Goal: Task Accomplishment & Management: Use online tool/utility

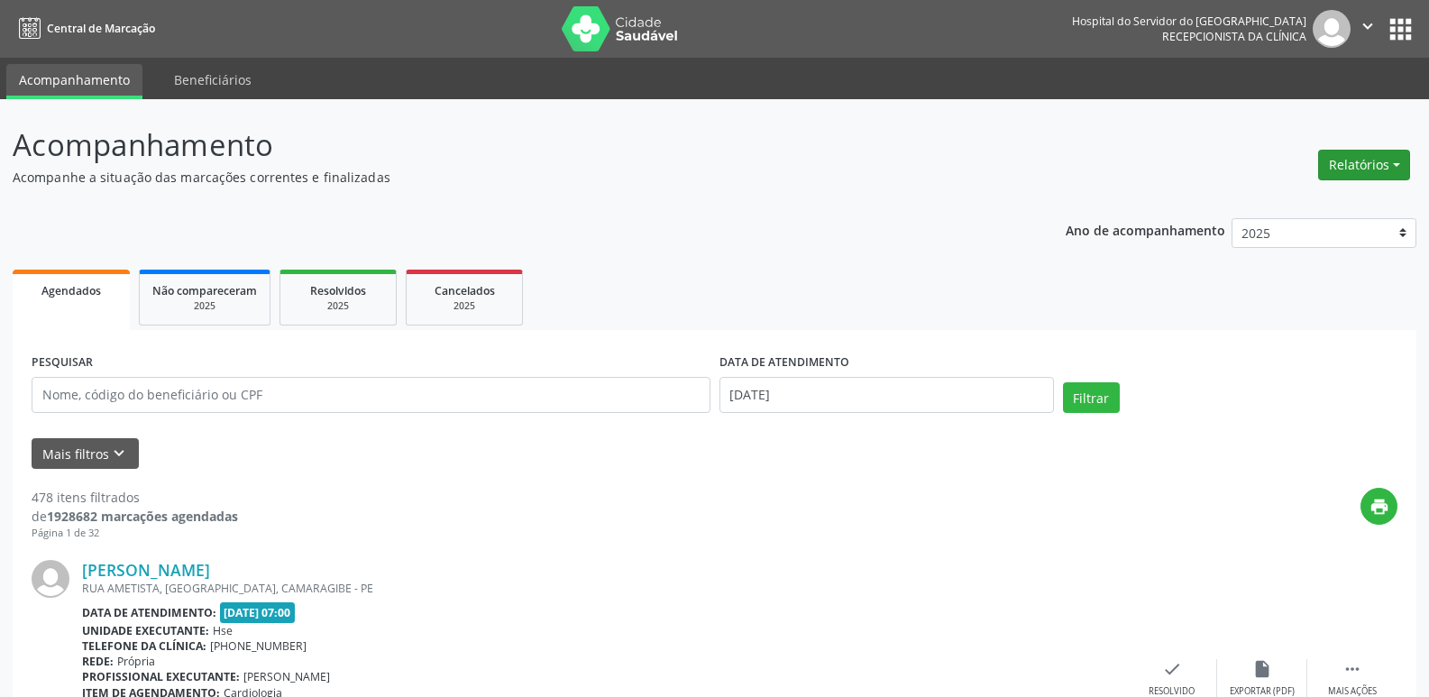
click at [1381, 166] on button "Relatórios" at bounding box center [1364, 165] width 92 height 31
click at [1326, 207] on link "Agendamentos" at bounding box center [1314, 203] width 194 height 25
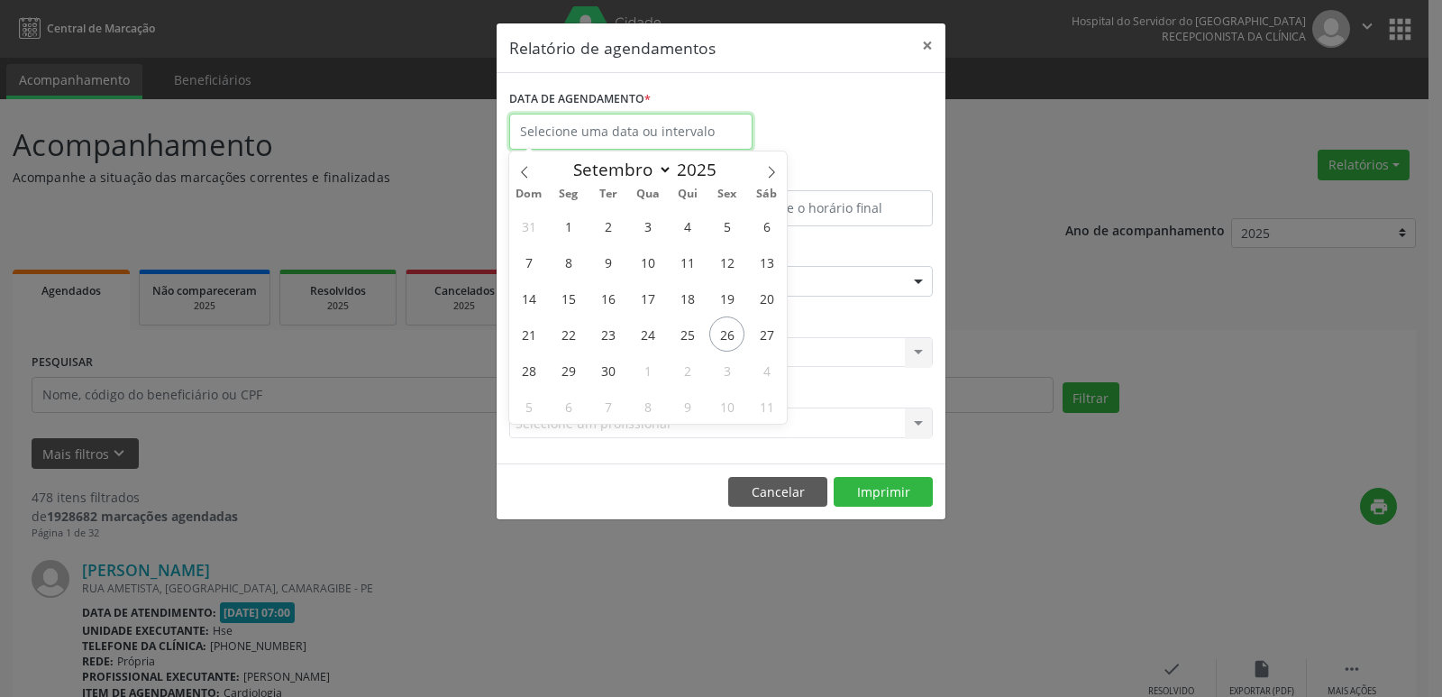
click at [627, 132] on input "text" at bounding box center [630, 132] width 243 height 36
click at [723, 340] on span "26" at bounding box center [726, 333] width 35 height 35
type input "[DATE]"
click at [723, 340] on span "26" at bounding box center [726, 333] width 35 height 35
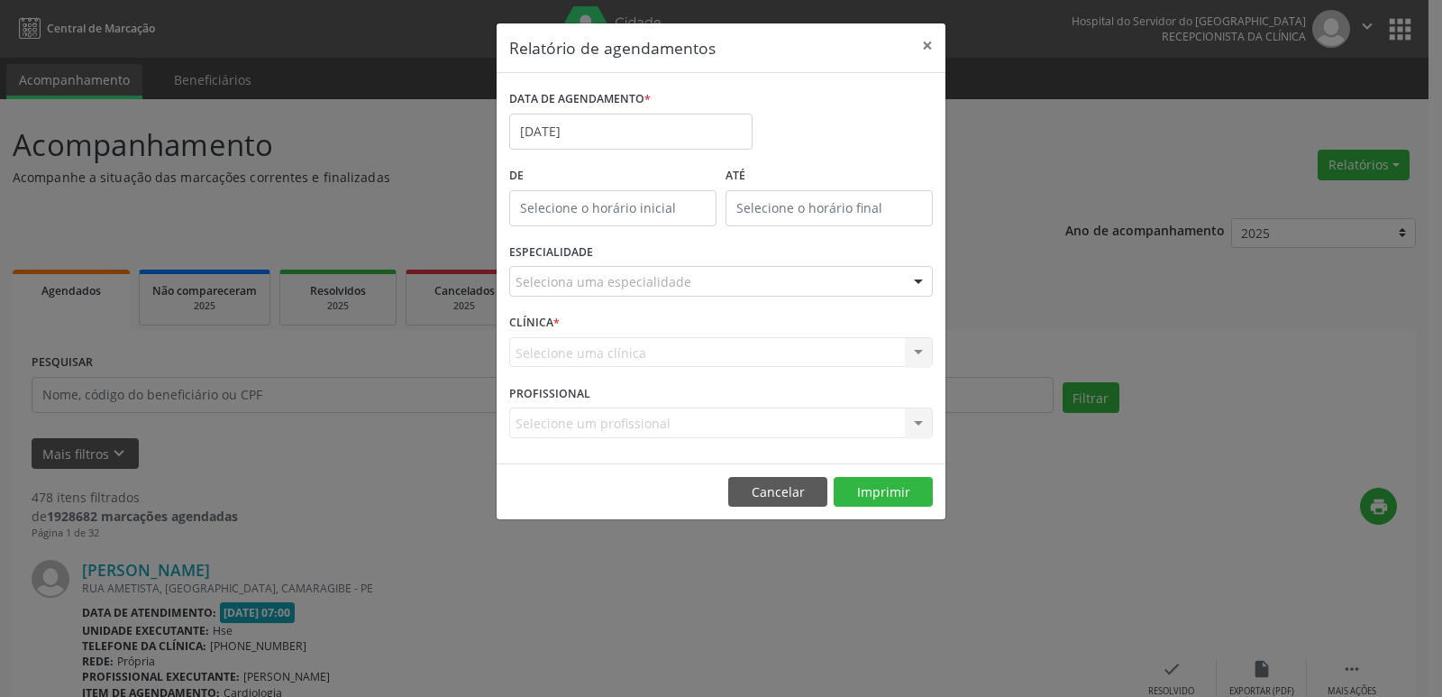
click at [723, 340] on div "Selecione uma clínica Nenhum resultado encontrado para: " " Não há nenhuma opçã…" at bounding box center [721, 352] width 424 height 31
click at [616, 207] on input "12:00" at bounding box center [612, 208] width 207 height 36
click at [636, 251] on span at bounding box center [639, 256] width 13 height 18
type input "11:00"
type input "11"
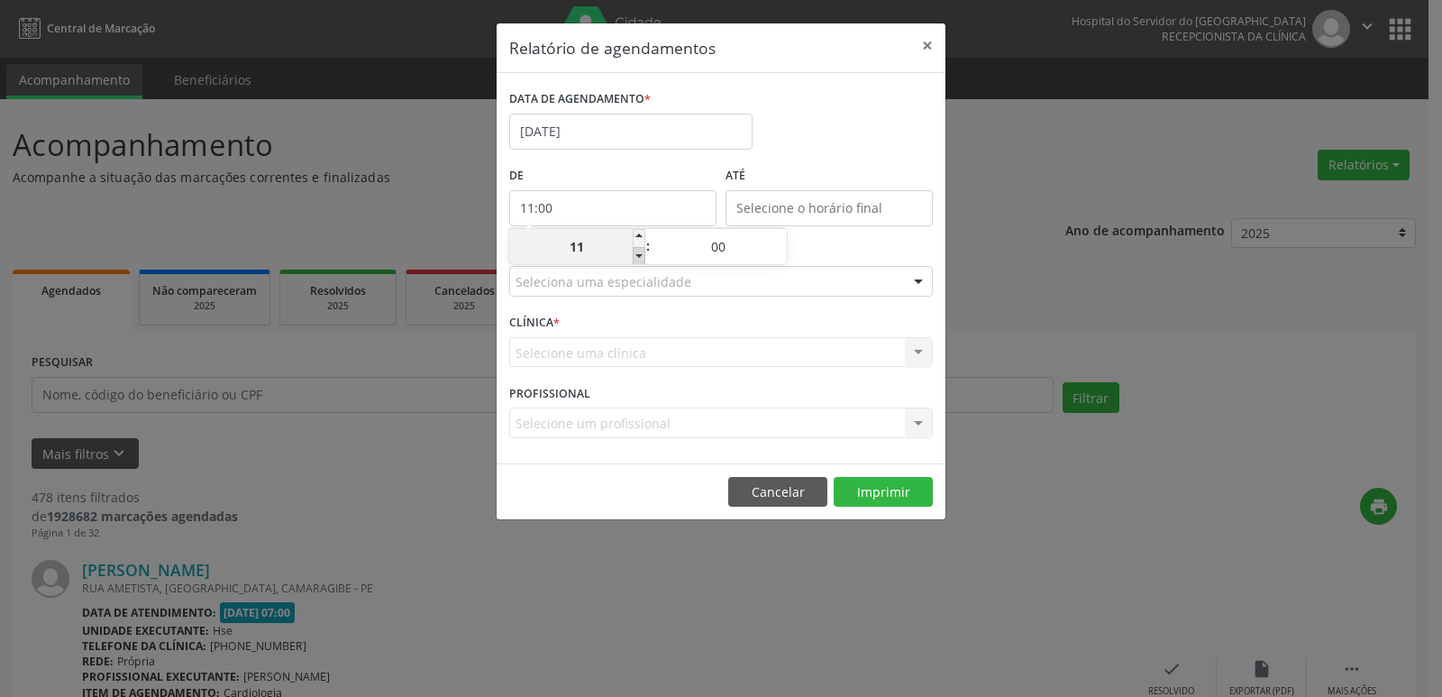
click at [636, 251] on span at bounding box center [639, 256] width 13 height 18
type input "10:00"
type input "10"
click at [636, 251] on span at bounding box center [639, 256] width 13 height 18
type input "09:00"
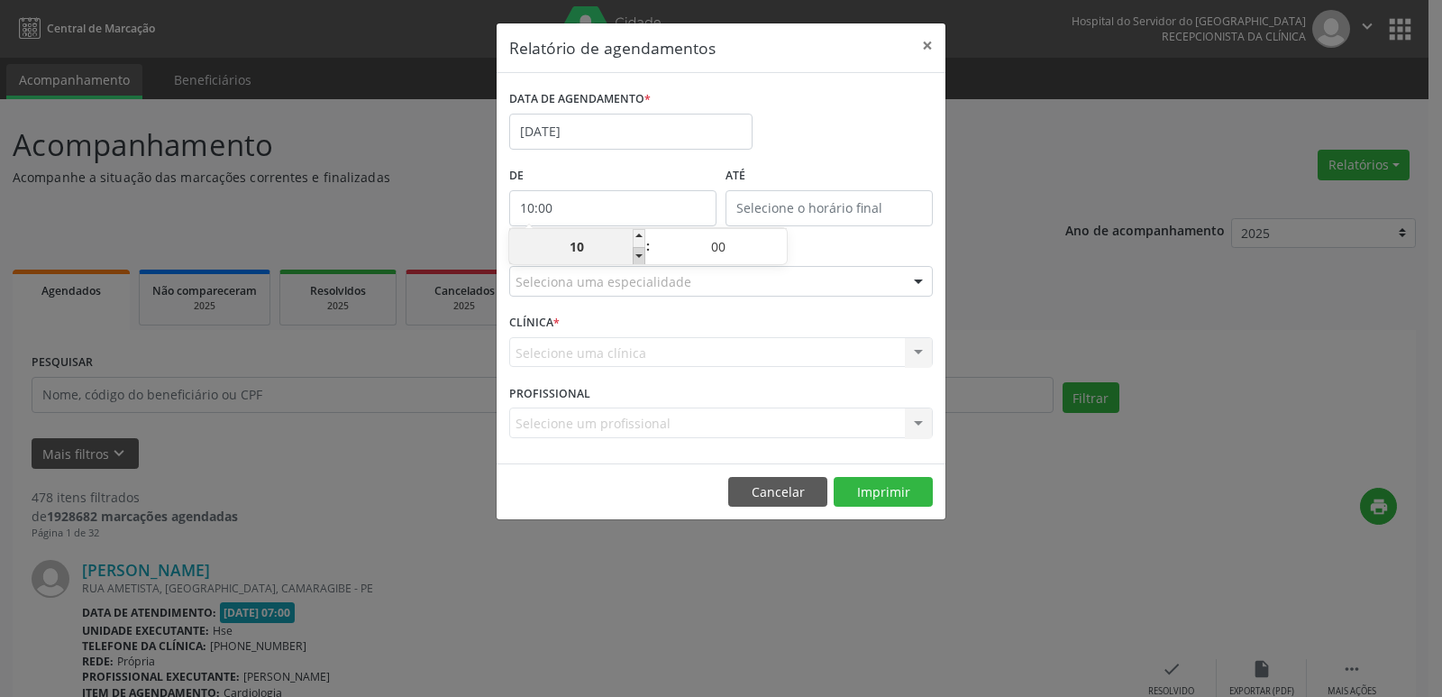
type input "09"
click at [636, 251] on span at bounding box center [639, 256] width 13 height 18
type input "08:00"
type input "08"
click at [636, 251] on span at bounding box center [639, 256] width 13 height 18
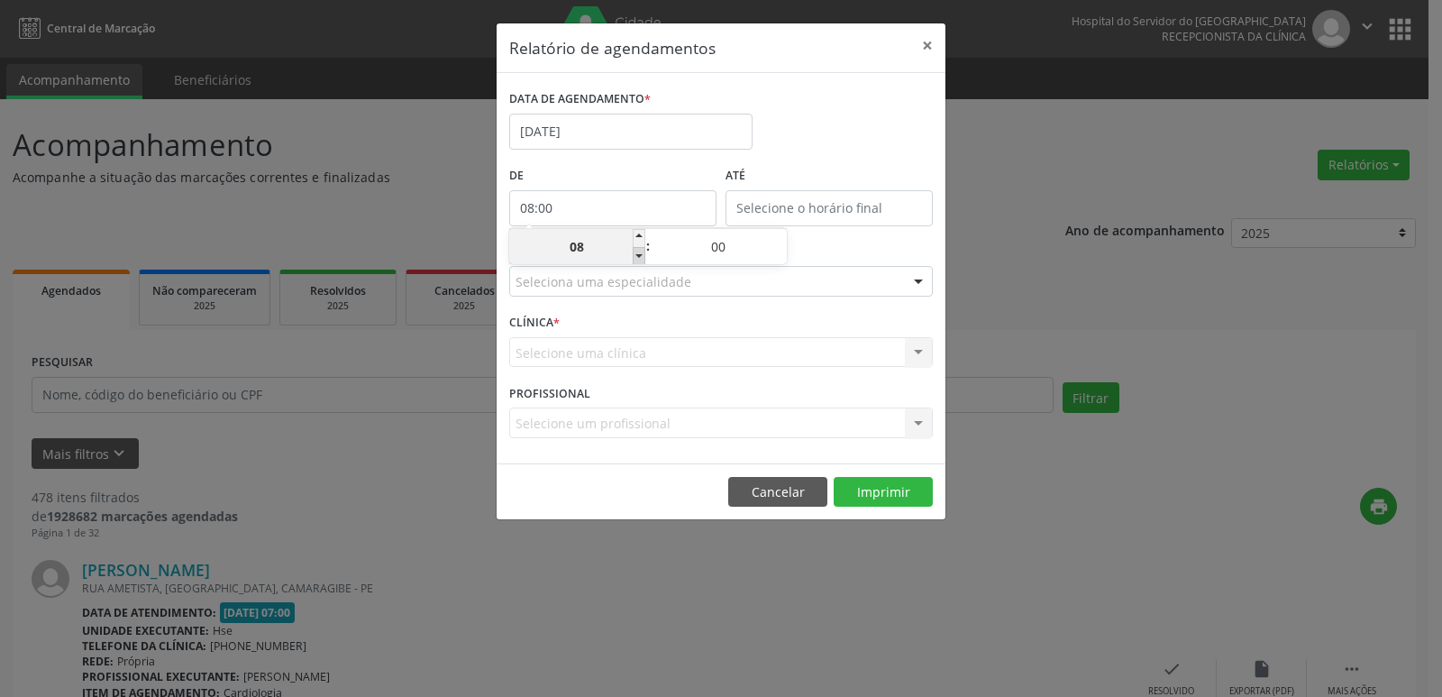
type input "07:00"
type input "07"
click at [636, 251] on span at bounding box center [639, 256] width 13 height 18
type input "06:00"
type input "06"
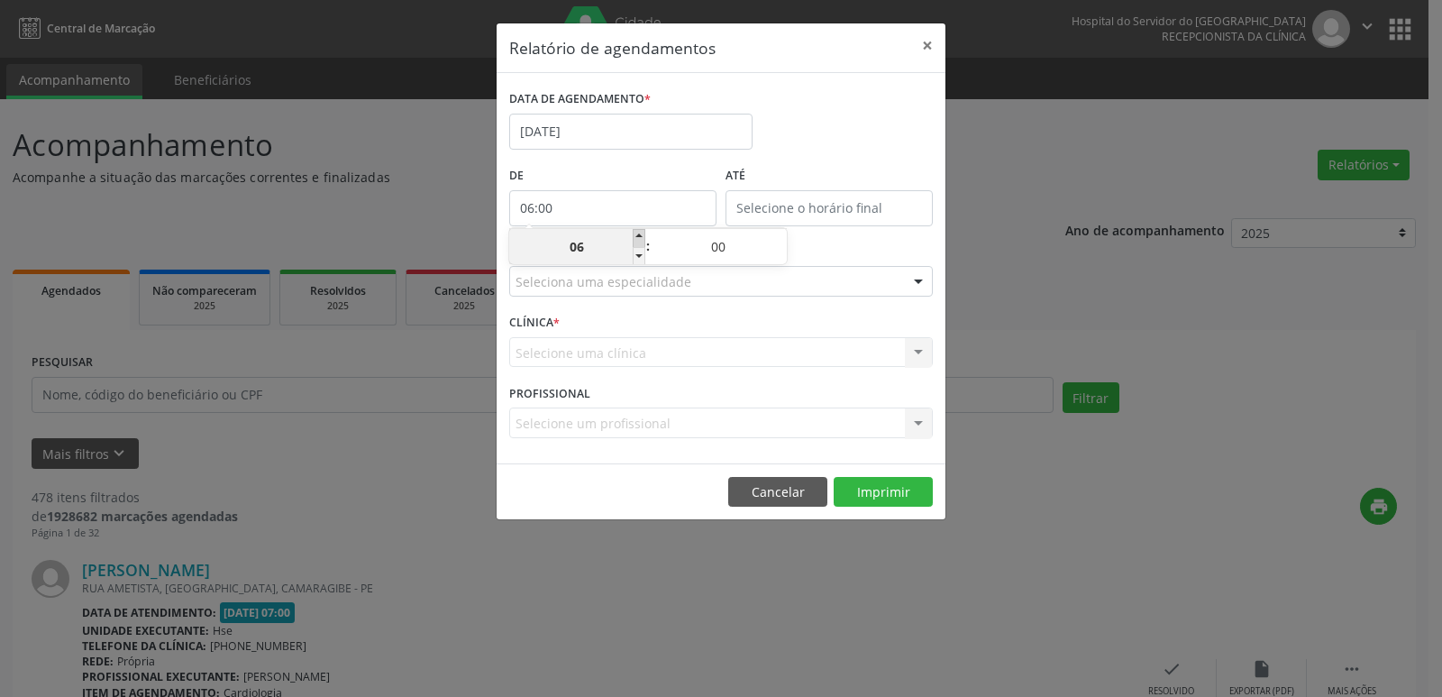
click at [637, 233] on span at bounding box center [639, 238] width 13 height 18
type input "07:00"
type input "07"
click at [847, 215] on input "12:00" at bounding box center [829, 208] width 207 height 36
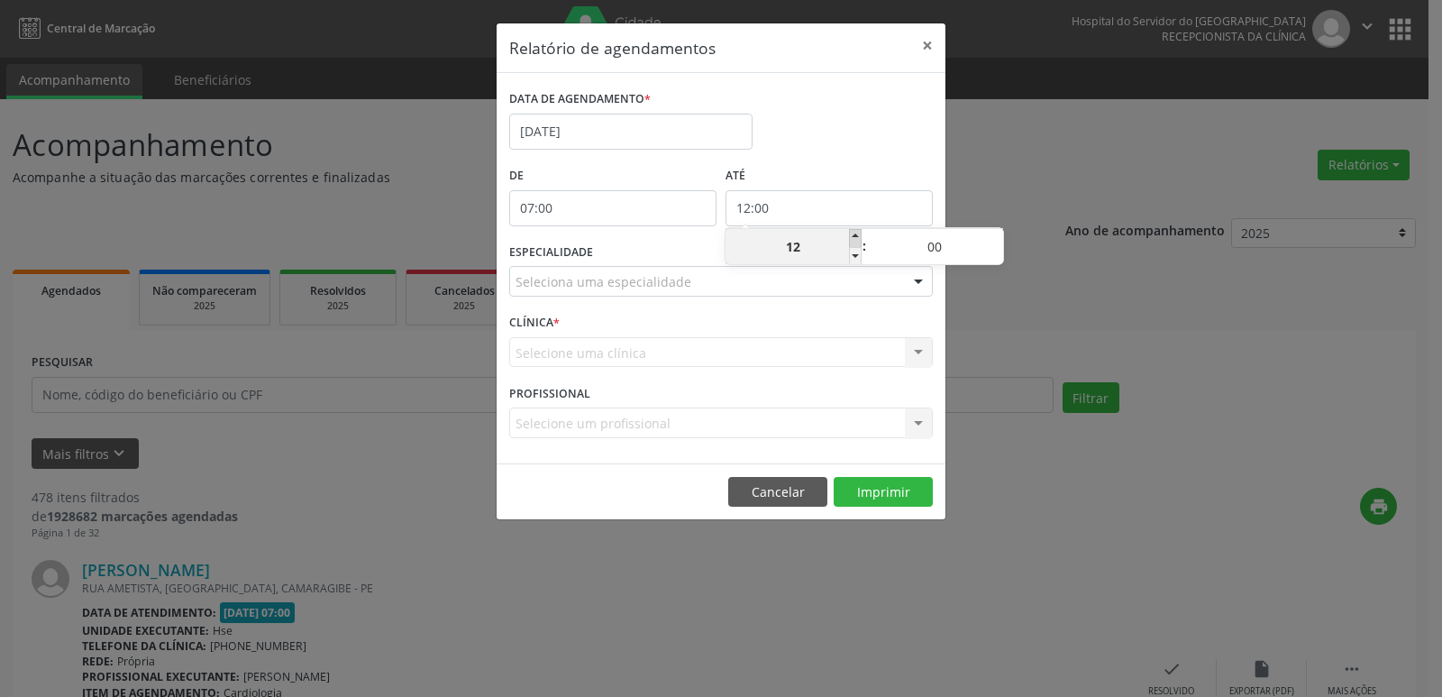
click at [852, 236] on span at bounding box center [855, 238] width 13 height 18
type input "13:00"
type input "13"
click at [852, 236] on span at bounding box center [855, 238] width 13 height 18
type input "14:00"
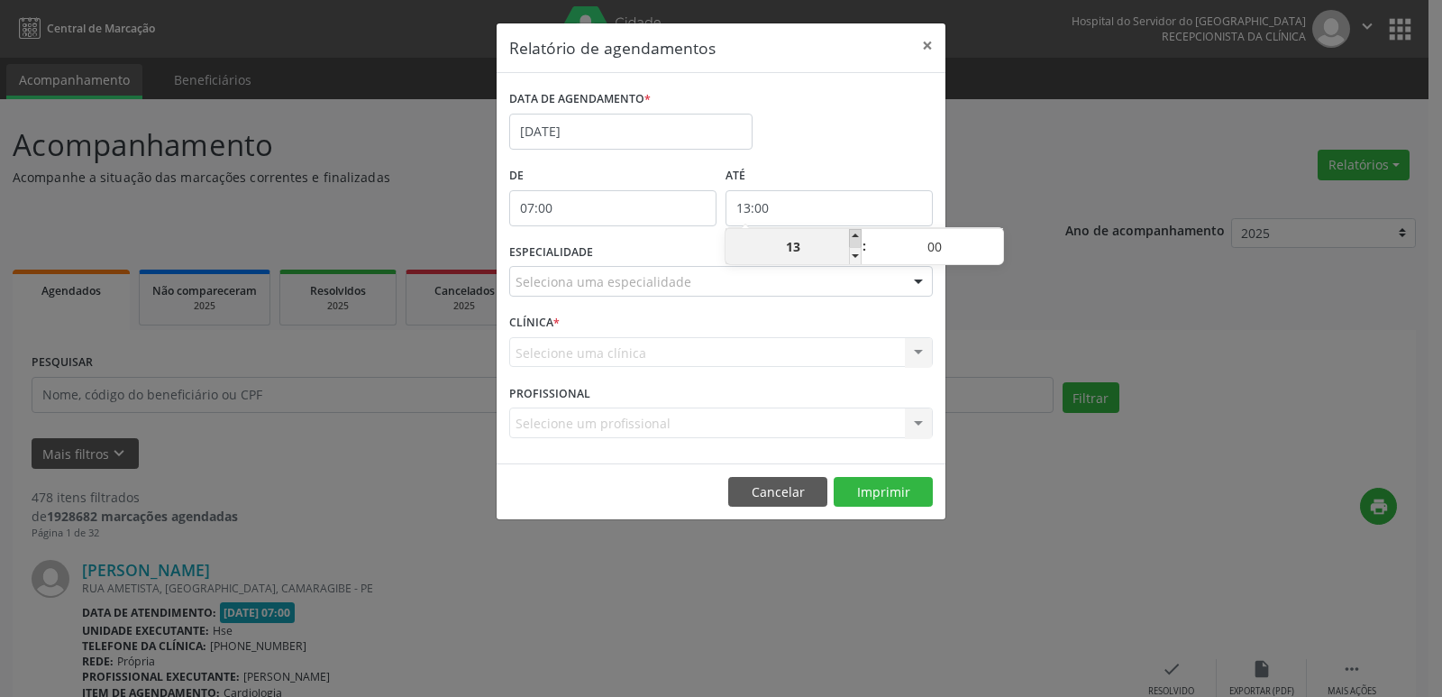
type input "14"
click at [852, 236] on span at bounding box center [855, 238] width 13 height 18
type input "15:00"
type input "15"
click at [852, 236] on span at bounding box center [855, 238] width 13 height 18
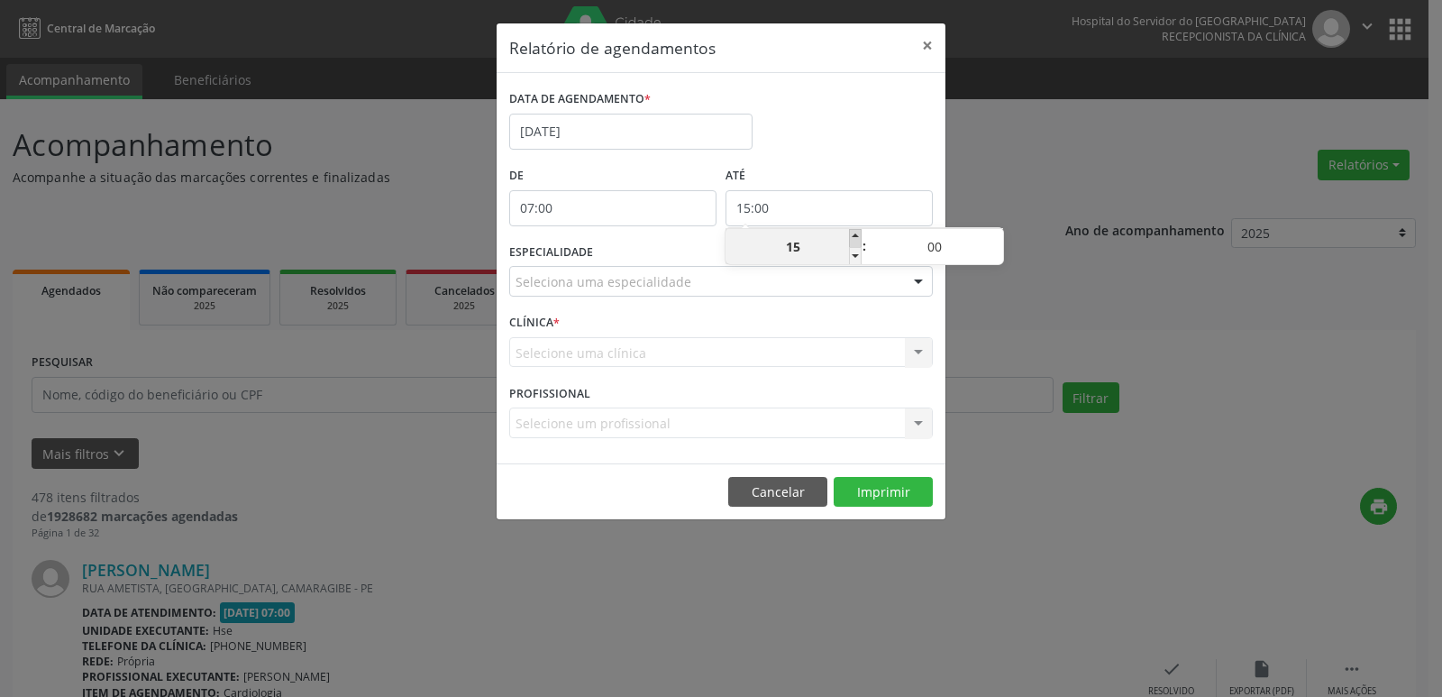
type input "16:00"
type input "16"
click at [852, 236] on span at bounding box center [855, 238] width 13 height 18
type input "17:00"
type input "17"
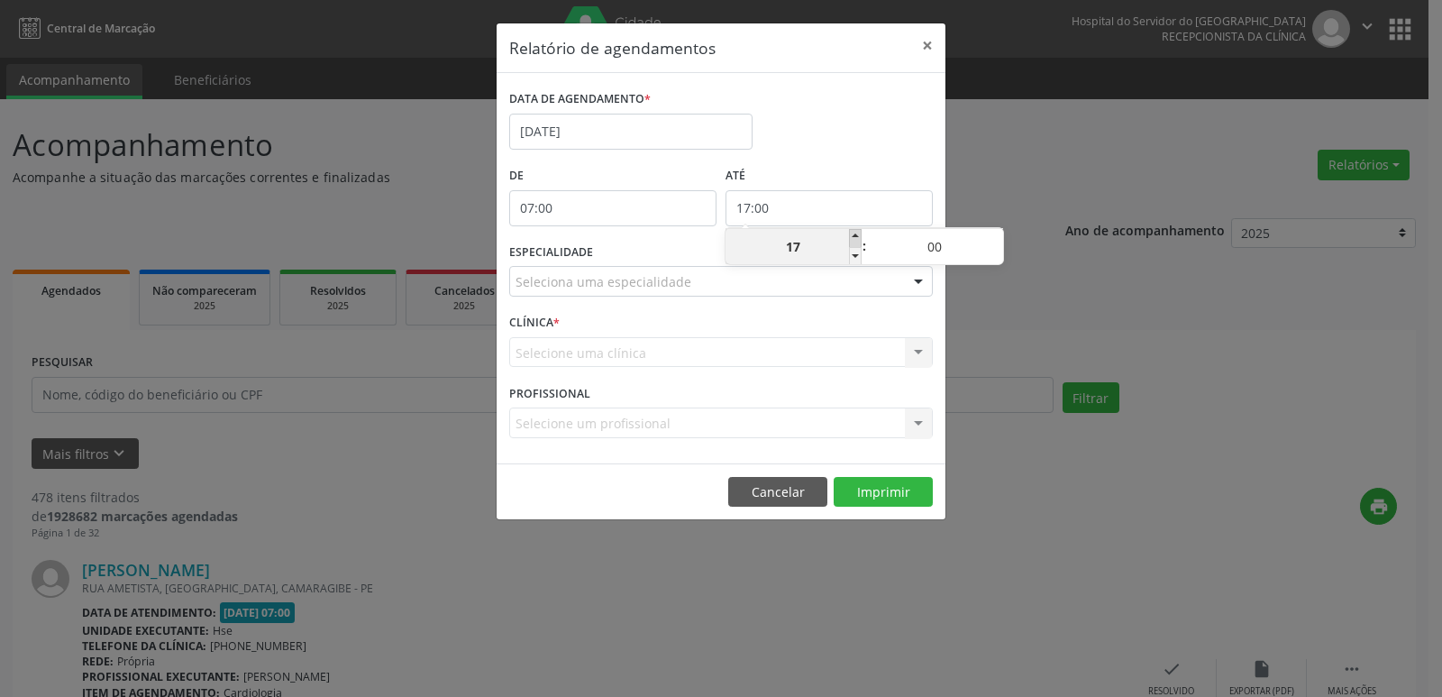
click at [852, 236] on span at bounding box center [855, 238] width 13 height 18
type input "18:00"
type input "18"
click at [852, 236] on span at bounding box center [855, 238] width 13 height 18
type input "19:00"
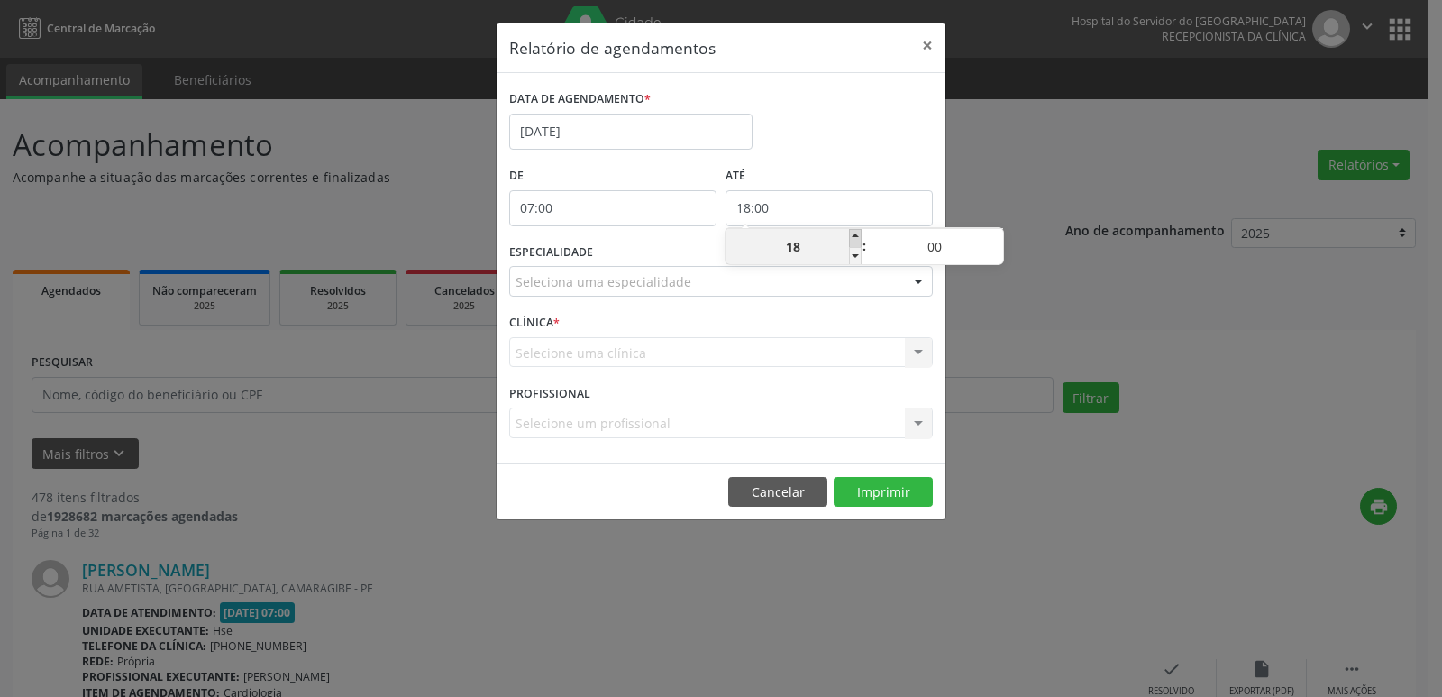
type input "19"
click at [852, 236] on span at bounding box center [855, 238] width 13 height 18
type input "20:00"
type input "20"
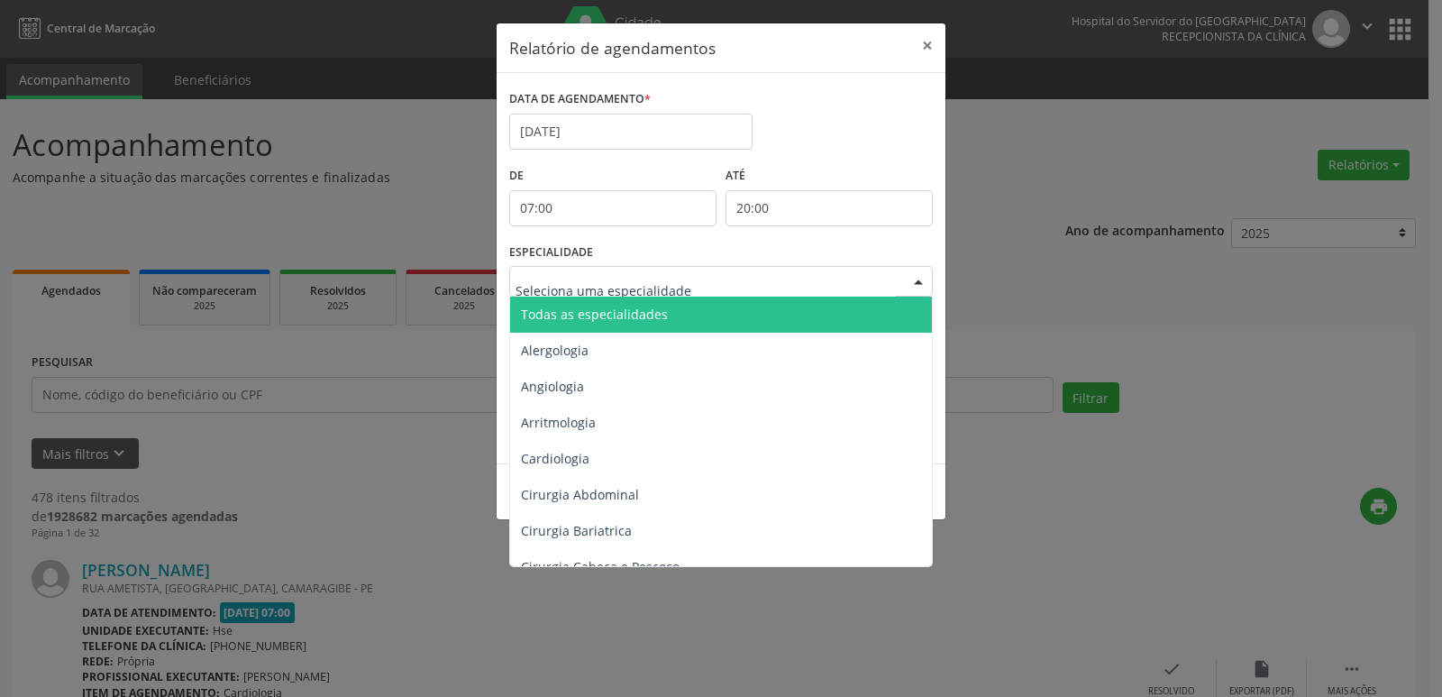
click at [917, 279] on div at bounding box center [918, 282] width 27 height 31
click at [876, 317] on span "Todas as especialidades" at bounding box center [722, 315] width 425 height 36
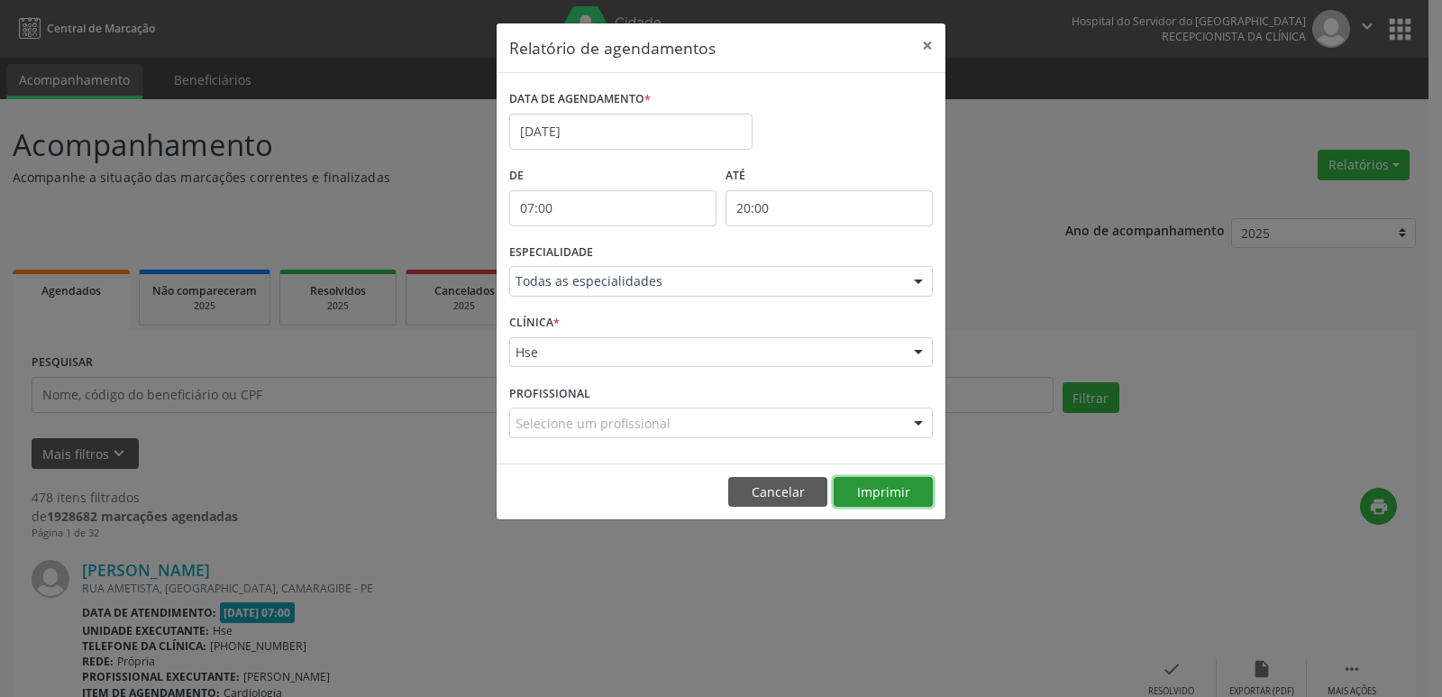
click at [881, 497] on button "Imprimir" at bounding box center [883, 492] width 99 height 31
